Goal: Navigation & Orientation: Find specific page/section

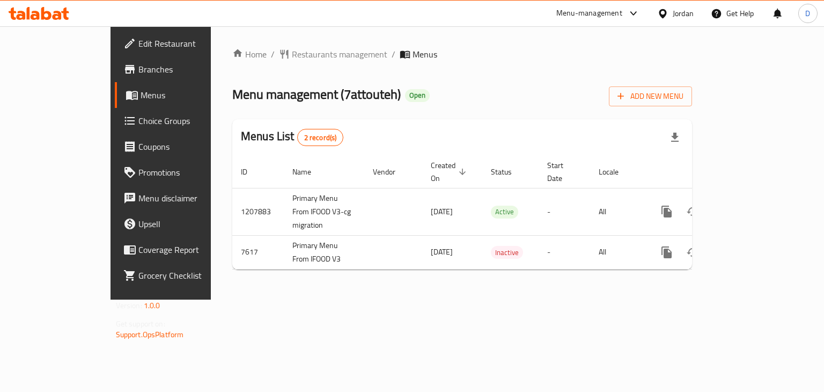
click at [683, 13] on div "Jordan" at bounding box center [683, 14] width 21 height 12
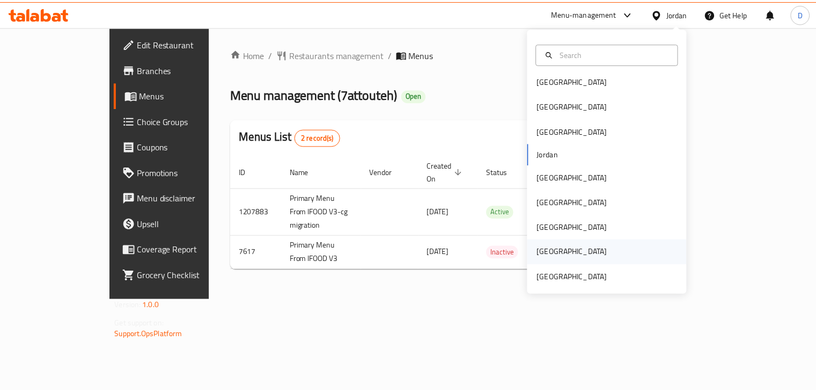
scroll to position [6, 0]
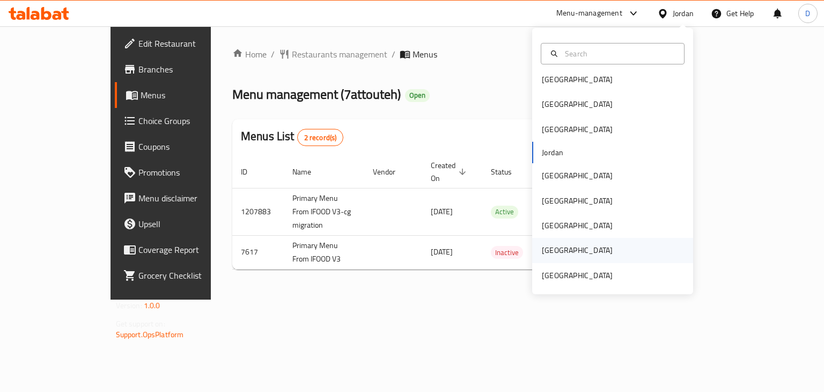
click at [596, 259] on div "[GEOGRAPHIC_DATA]" at bounding box center [612, 250] width 161 height 25
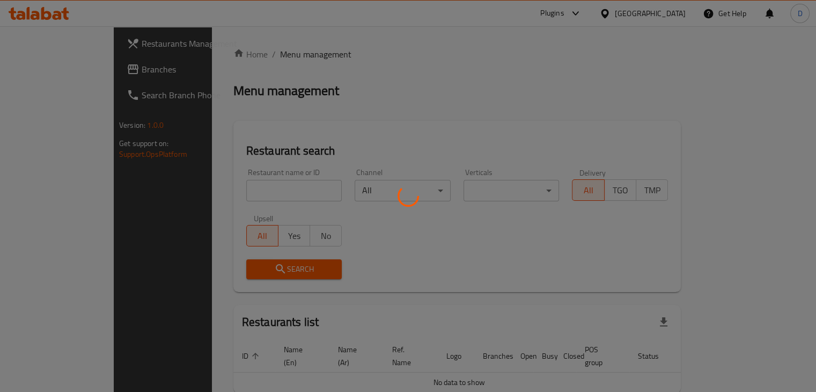
click at [595, 263] on div at bounding box center [408, 196] width 816 height 392
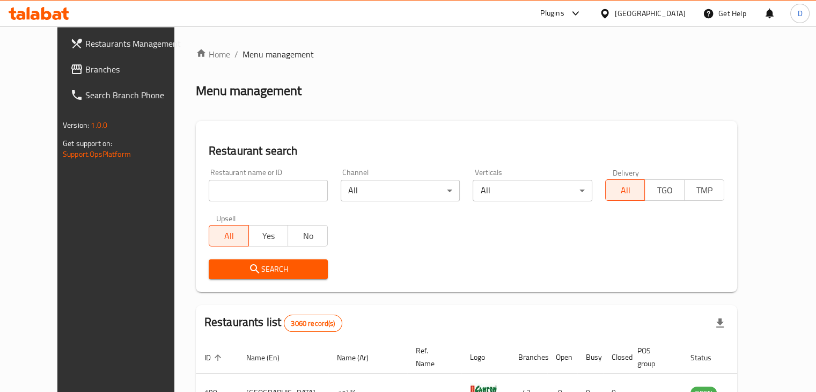
click at [657, 17] on div "[GEOGRAPHIC_DATA]" at bounding box center [650, 14] width 71 height 12
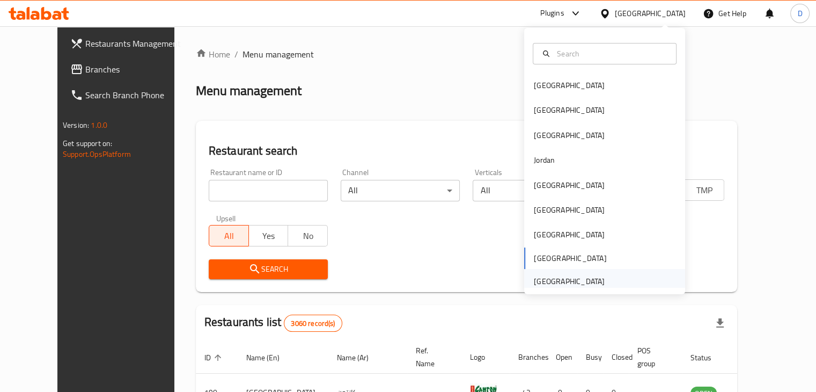
click at [585, 279] on div "[GEOGRAPHIC_DATA]" at bounding box center [569, 281] width 71 height 12
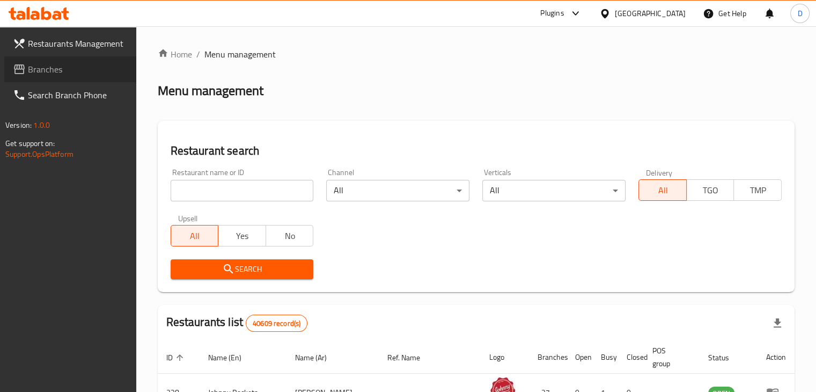
click at [63, 71] on span "Branches" at bounding box center [78, 69] width 100 height 13
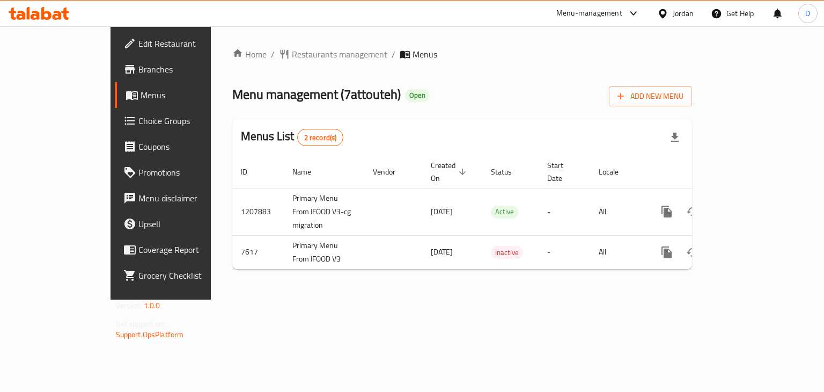
click at [666, 10] on icon at bounding box center [662, 13] width 11 height 11
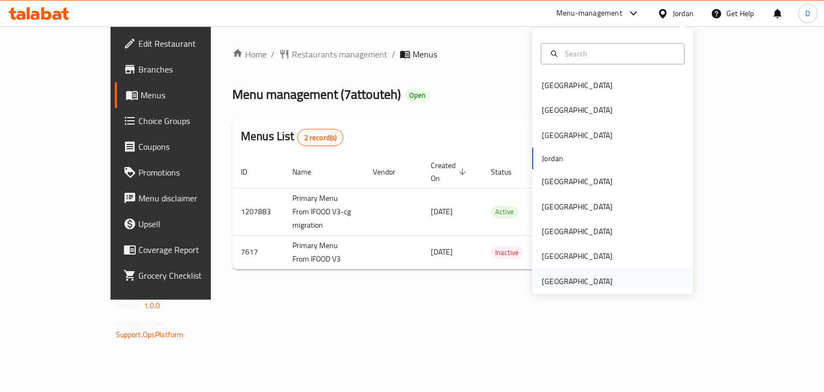
click at [581, 275] on div "[GEOGRAPHIC_DATA]" at bounding box center [577, 281] width 71 height 12
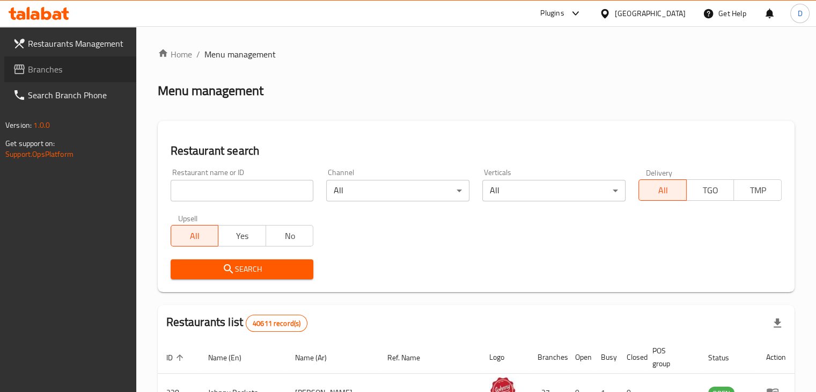
click at [49, 64] on span "Branches" at bounding box center [78, 69] width 100 height 13
